Goal: Task Accomplishment & Management: Complete application form

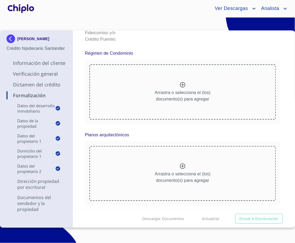
scroll to position [3363, 0]
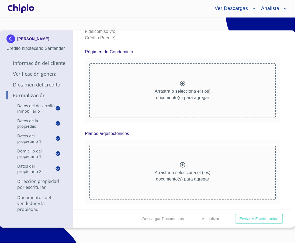
click at [278, 143] on div "Formalización Datos del Desarrollo Inmobiliario Proyecto Inmobiliario ​ Datos d…" at bounding box center [182, 119] width 219 height 179
click at [181, 80] on icon at bounding box center [182, 83] width 6 height 6
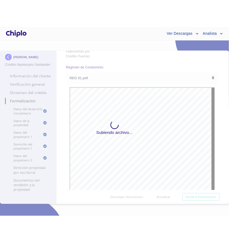
scroll to position [0, 0]
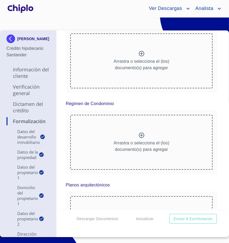
scroll to position [3080, 0]
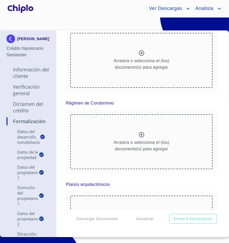
click at [146, 156] on div "Arrastra o selecciona el (los) documento(s) para agregar" at bounding box center [141, 141] width 142 height 55
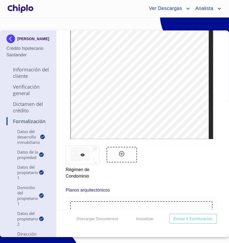
scroll to position [3452, 0]
click at [121, 156] on icon at bounding box center [121, 152] width 5 height 5
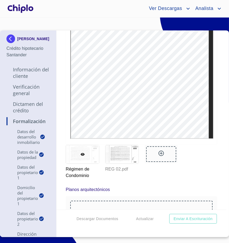
scroll to position [0, 0]
click at [162, 156] on icon at bounding box center [161, 153] width 6 height 6
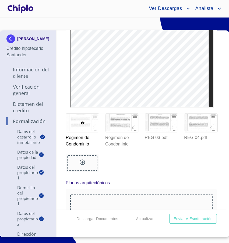
scroll to position [3490, 0]
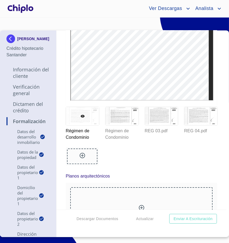
click at [83, 159] on icon at bounding box center [82, 155] width 6 height 6
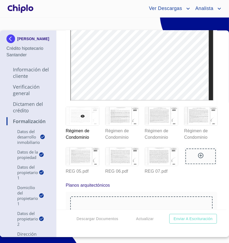
scroll to position [0, 0]
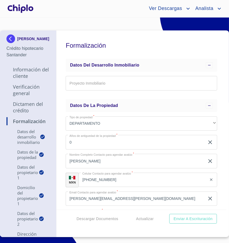
scroll to position [3490, 0]
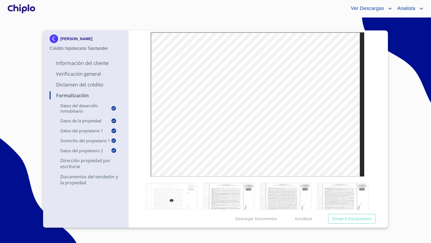
click at [229, 154] on div "Formalización Datos del Desarrollo Inmobiliario Proyecto Inmobiliario ​ Datos d…" at bounding box center [257, 119] width 257 height 179
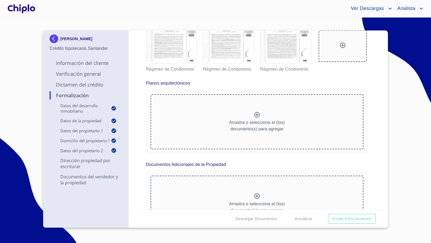
scroll to position [3721, 0]
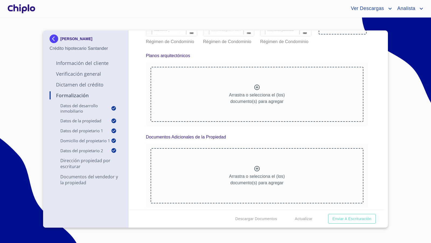
click at [29, 8] on div at bounding box center [21, 8] width 30 height 17
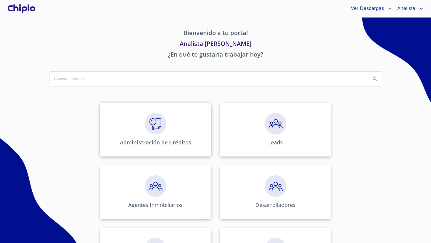
click at [158, 121] on img at bounding box center [156, 124] width 22 height 22
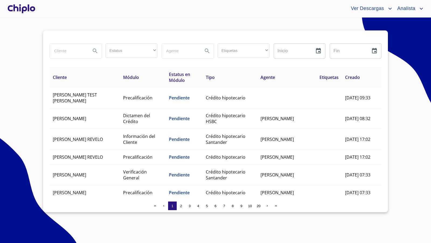
click at [22, 6] on div at bounding box center [21, 8] width 30 height 17
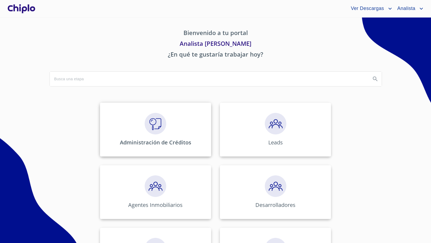
click at [157, 116] on img at bounding box center [156, 124] width 22 height 22
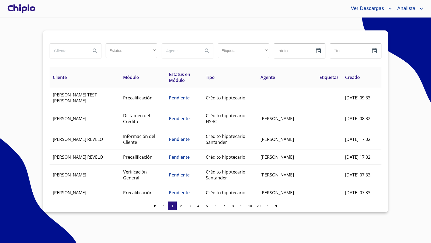
click at [72, 50] on input "search" at bounding box center [68, 51] width 37 height 15
type input "maya"
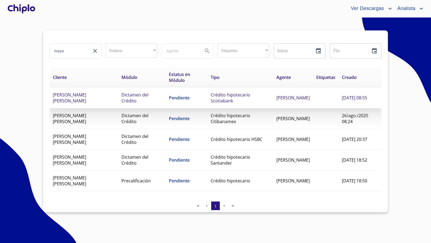
click at [173, 100] on span "Pendiente" at bounding box center [179, 98] width 21 height 6
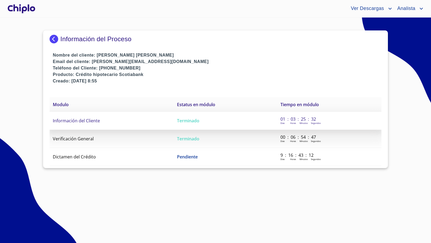
click at [87, 118] on span "Información del Cliente" at bounding box center [76, 121] width 47 height 6
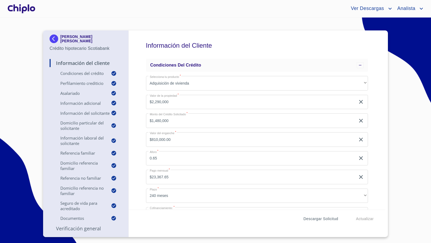
click at [229, 218] on span "Descargar Solicitud" at bounding box center [320, 218] width 35 height 7
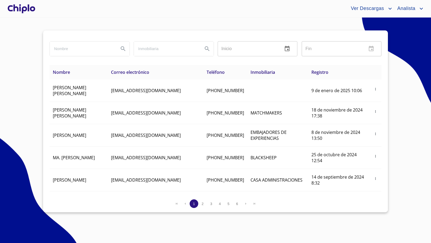
click at [24, 12] on div at bounding box center [21, 8] width 30 height 17
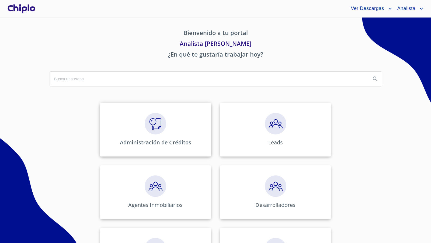
click at [160, 116] on img at bounding box center [156, 124] width 22 height 22
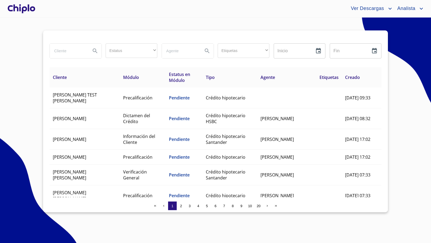
click at [66, 52] on input "search" at bounding box center [68, 51] width 37 height 15
type input "alejandro m"
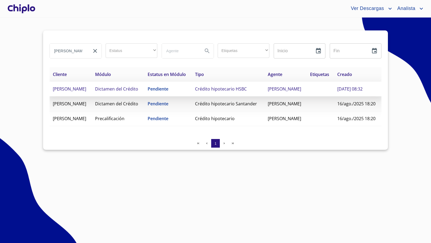
click at [75, 96] on td "ALEJANDRO MARTINEZ ANGUIS" at bounding box center [71, 89] width 42 height 15
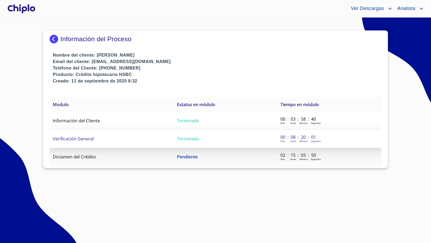
click at [83, 139] on span "Verificación General" at bounding box center [73, 139] width 41 height 6
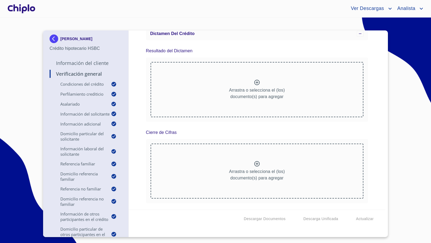
click at [374, 162] on div "Verificación General Condiciones del Crédito Selecciona tu producto   * Adquisi…" at bounding box center [257, 119] width 257 height 179
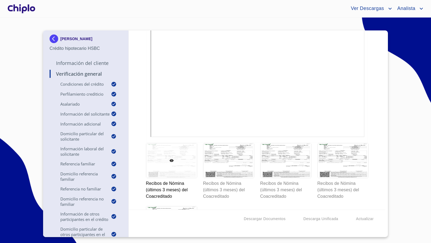
scroll to position [7137, 0]
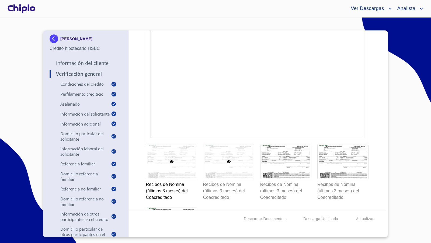
click at [226, 152] on div at bounding box center [228, 161] width 51 height 34
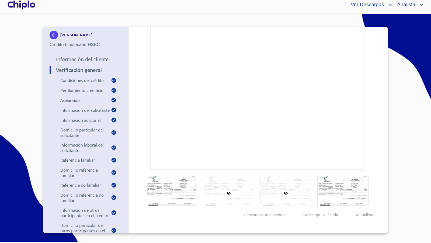
click at [277, 179] on div at bounding box center [285, 193] width 51 height 34
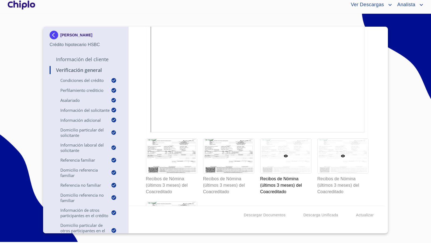
click at [325, 145] on div at bounding box center [342, 156] width 51 height 34
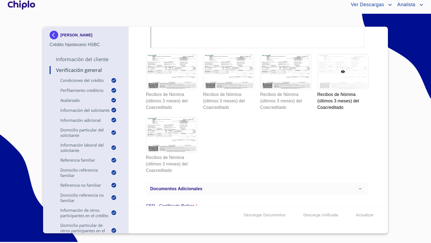
scroll to position [7227, 0]
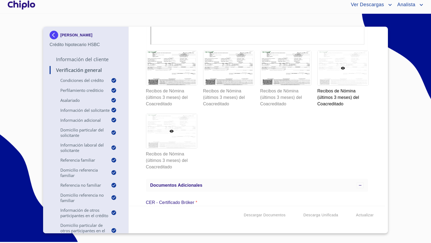
click at [174, 117] on div at bounding box center [171, 131] width 51 height 34
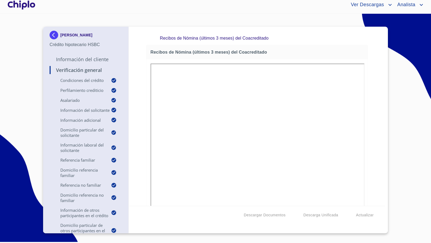
scroll to position [7064, 0]
click at [372, 107] on div "Verificación General Condiciones del Crédito Selecciona tu producto   * Adquisi…" at bounding box center [257, 116] width 257 height 179
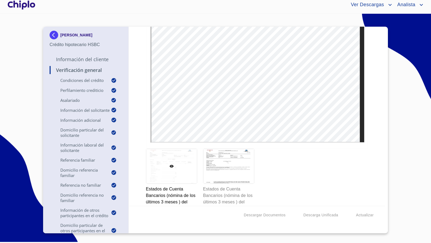
scroll to position [6820, 0]
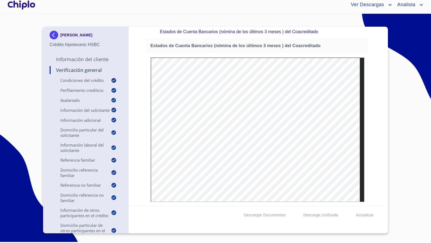
click at [25, 2] on div at bounding box center [21, 4] width 30 height 17
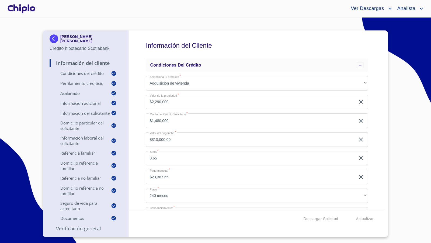
scroll to position [17, 0]
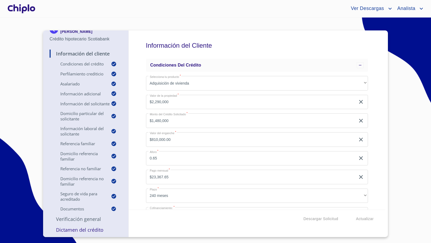
click at [86, 230] on p "Dictamen del Crédito" at bounding box center [86, 229] width 72 height 6
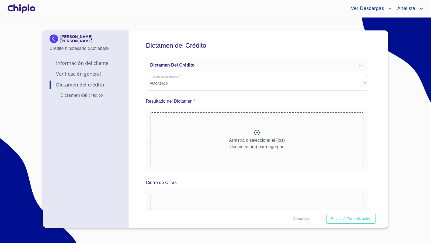
scroll to position [0, 0]
click at [248, 133] on div "Arrastra o selecciona el (los) documento(s) para agregar" at bounding box center [256, 139] width 213 height 55
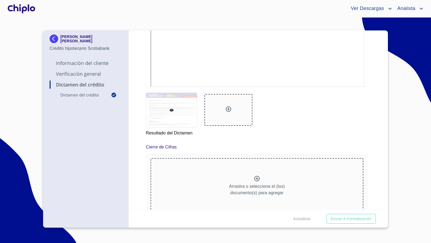
scroll to position [198, 0]
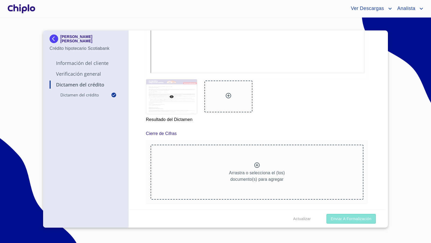
click at [352, 216] on span "Enviar a Formalización" at bounding box center [351, 218] width 41 height 7
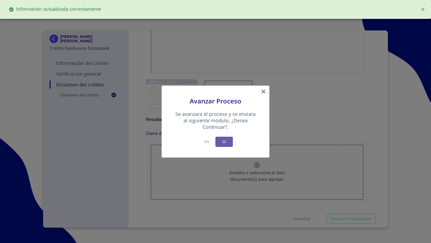
click at [229, 144] on button "Si" at bounding box center [223, 142] width 17 height 10
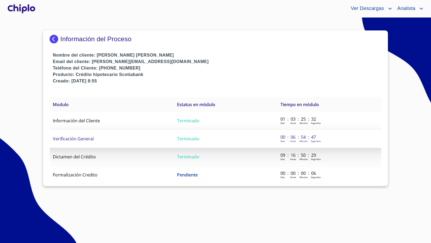
click at [99, 140] on td "Verificación General" at bounding box center [112, 139] width 124 height 18
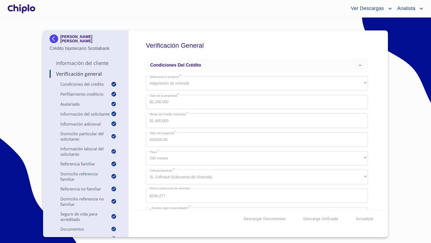
scroll to position [4902, 0]
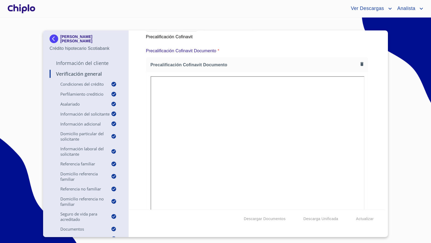
click at [378, 102] on div "Verificación General Condiciones del Crédito Selecciona tu producto   * Adquisi…" at bounding box center [257, 119] width 257 height 179
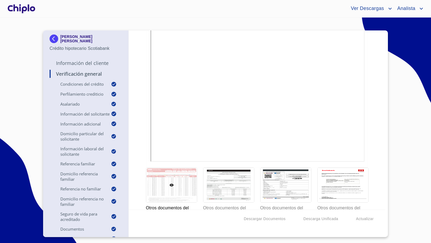
scroll to position [4565, 0]
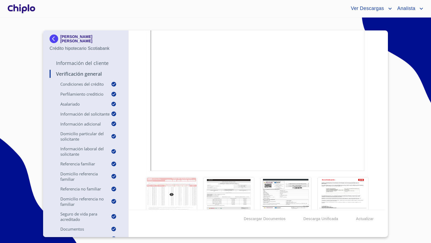
click at [22, 9] on div at bounding box center [21, 8] width 30 height 17
